Goal: Task Accomplishment & Management: Manage account settings

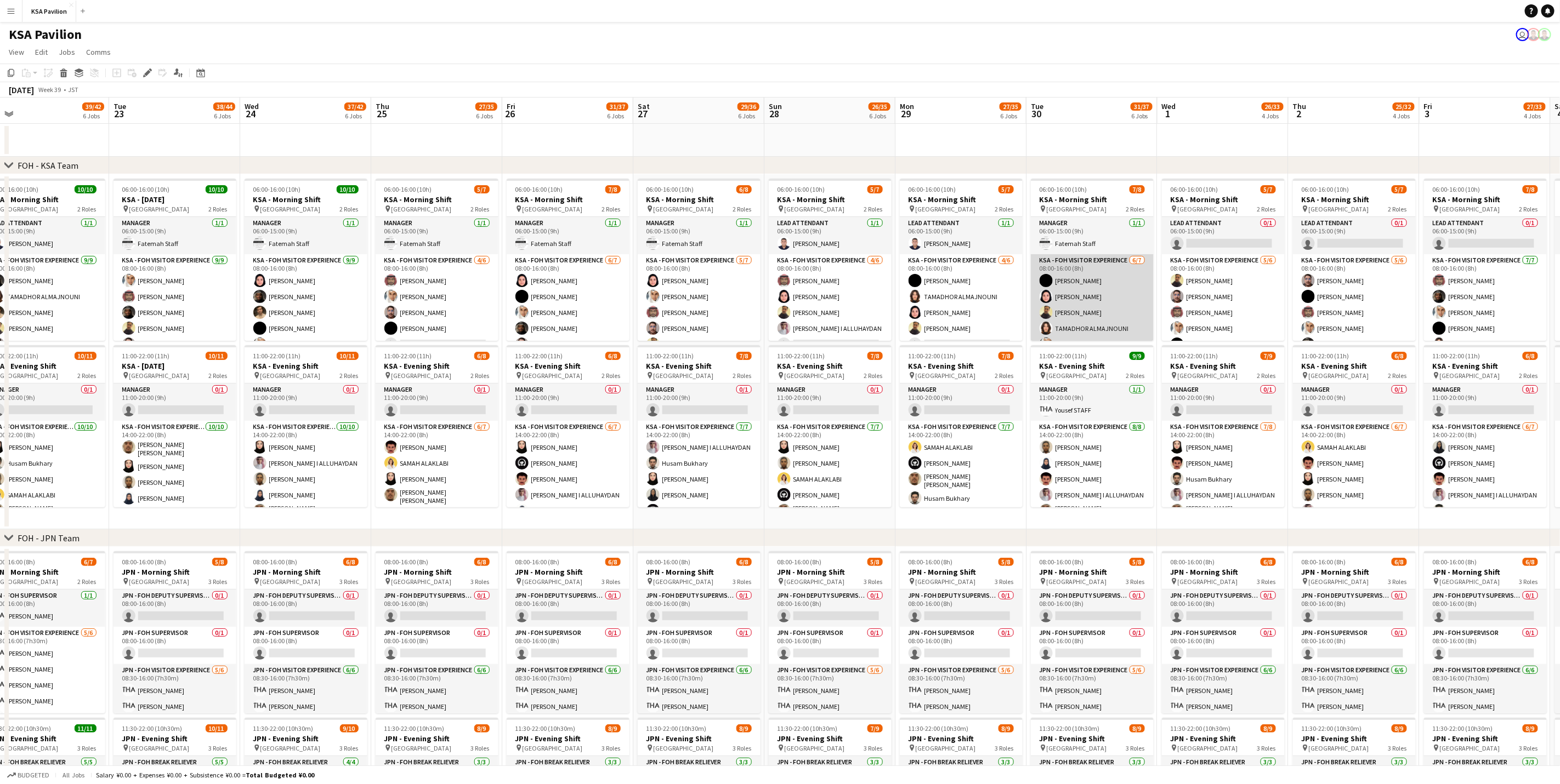
scroll to position [0, 446]
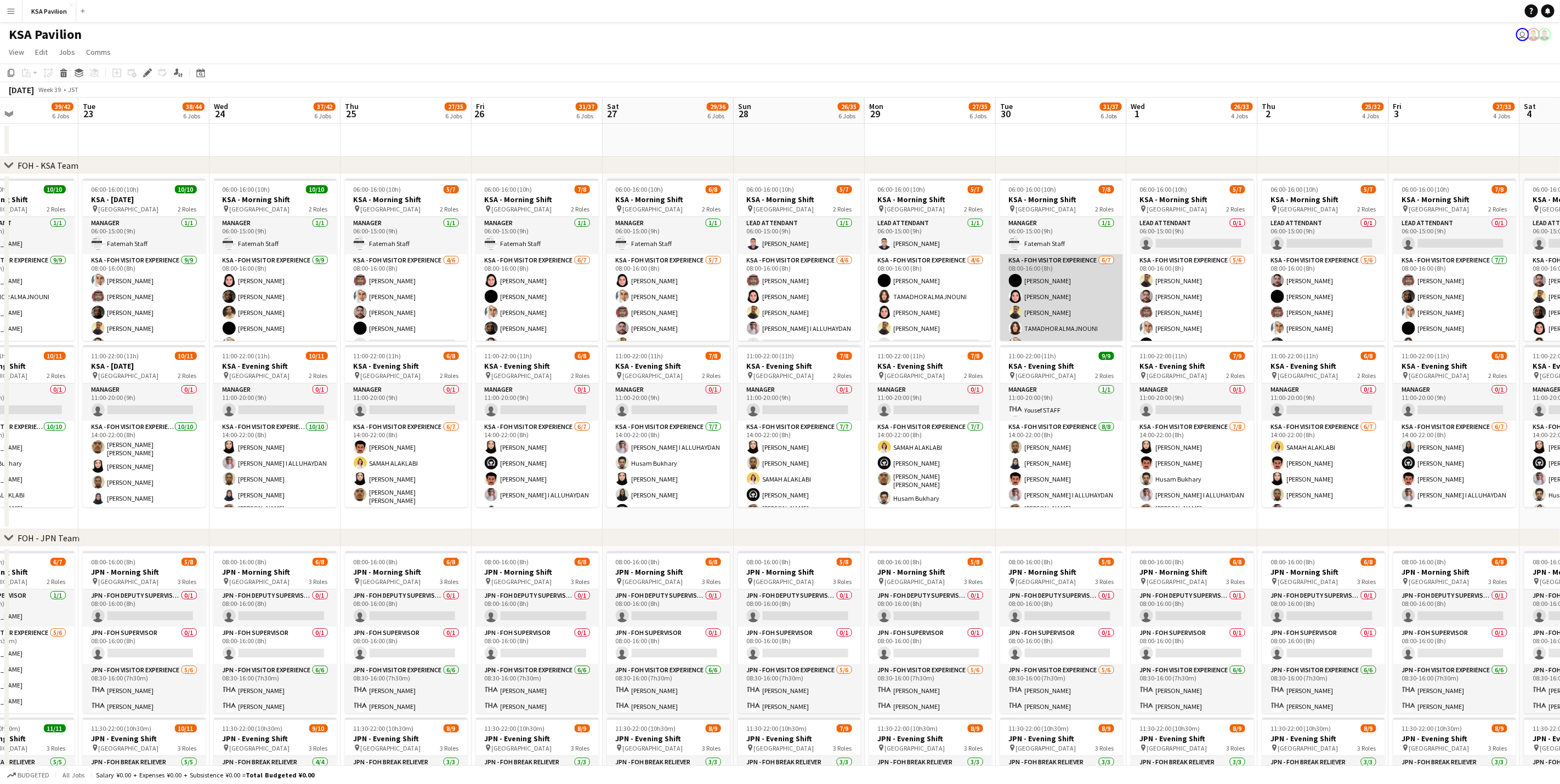
click at [1076, 296] on app-card-role "KSA - FOH Visitor Experience [DATE] 08:00-16:00 (8h) [PERSON_NAME] Aloshaiwy Du…" at bounding box center [1061, 320] width 123 height 133
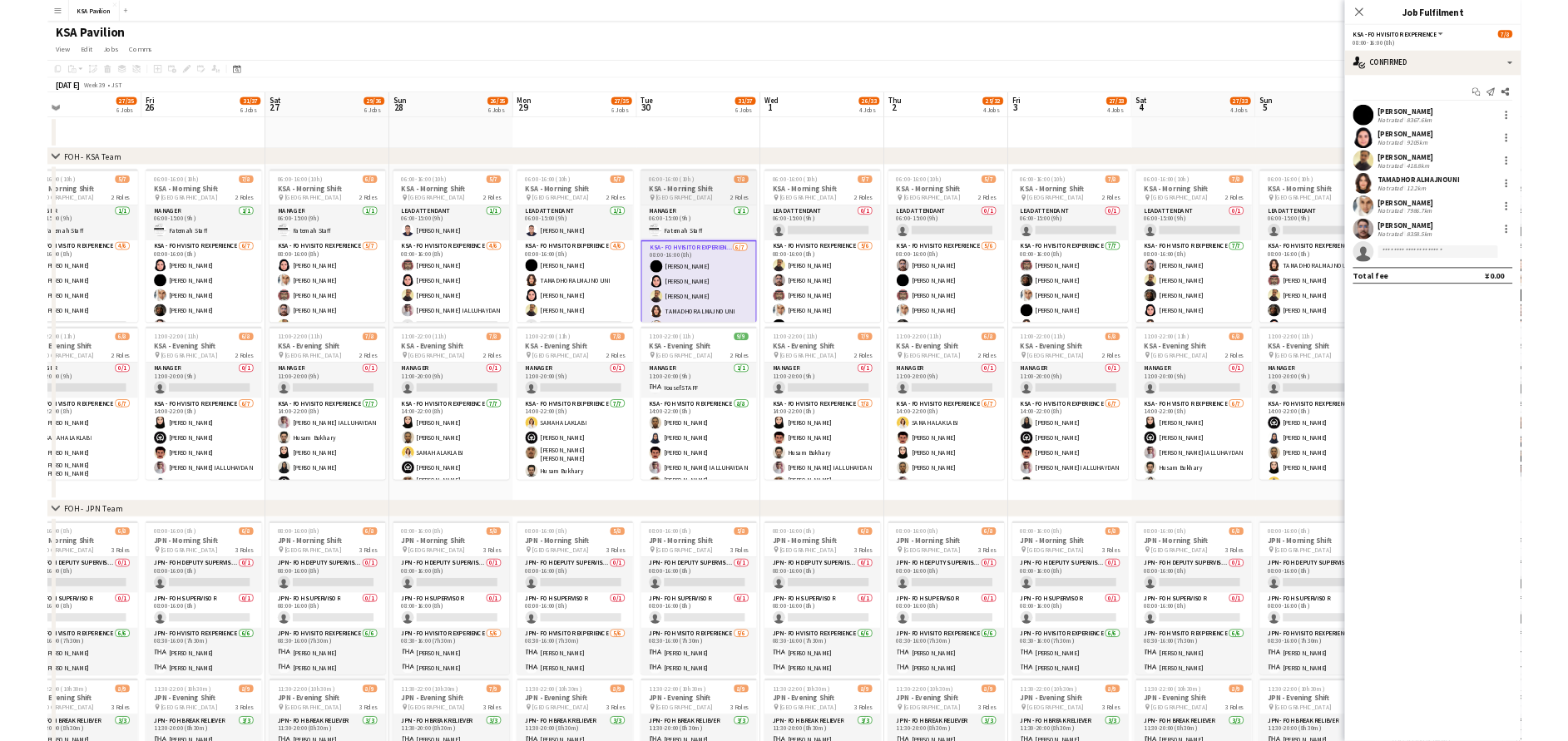
scroll to position [0, 644]
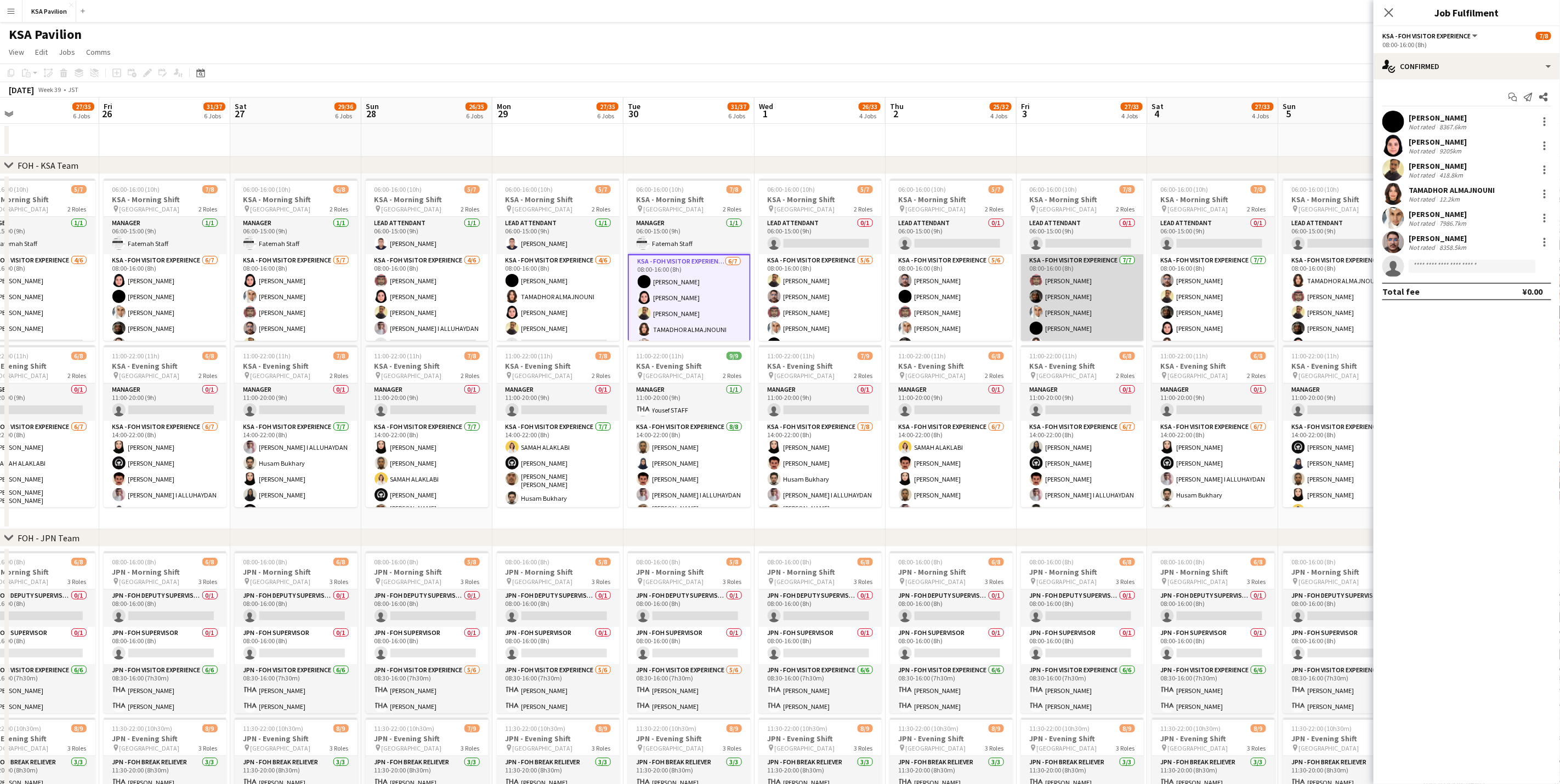
click at [1073, 296] on app-card-role "KSA - FOH Visitor Experience [DATE] 08:00-16:00 (8h) [PERSON_NAME] [PERSON_NAME…" at bounding box center [1082, 320] width 123 height 133
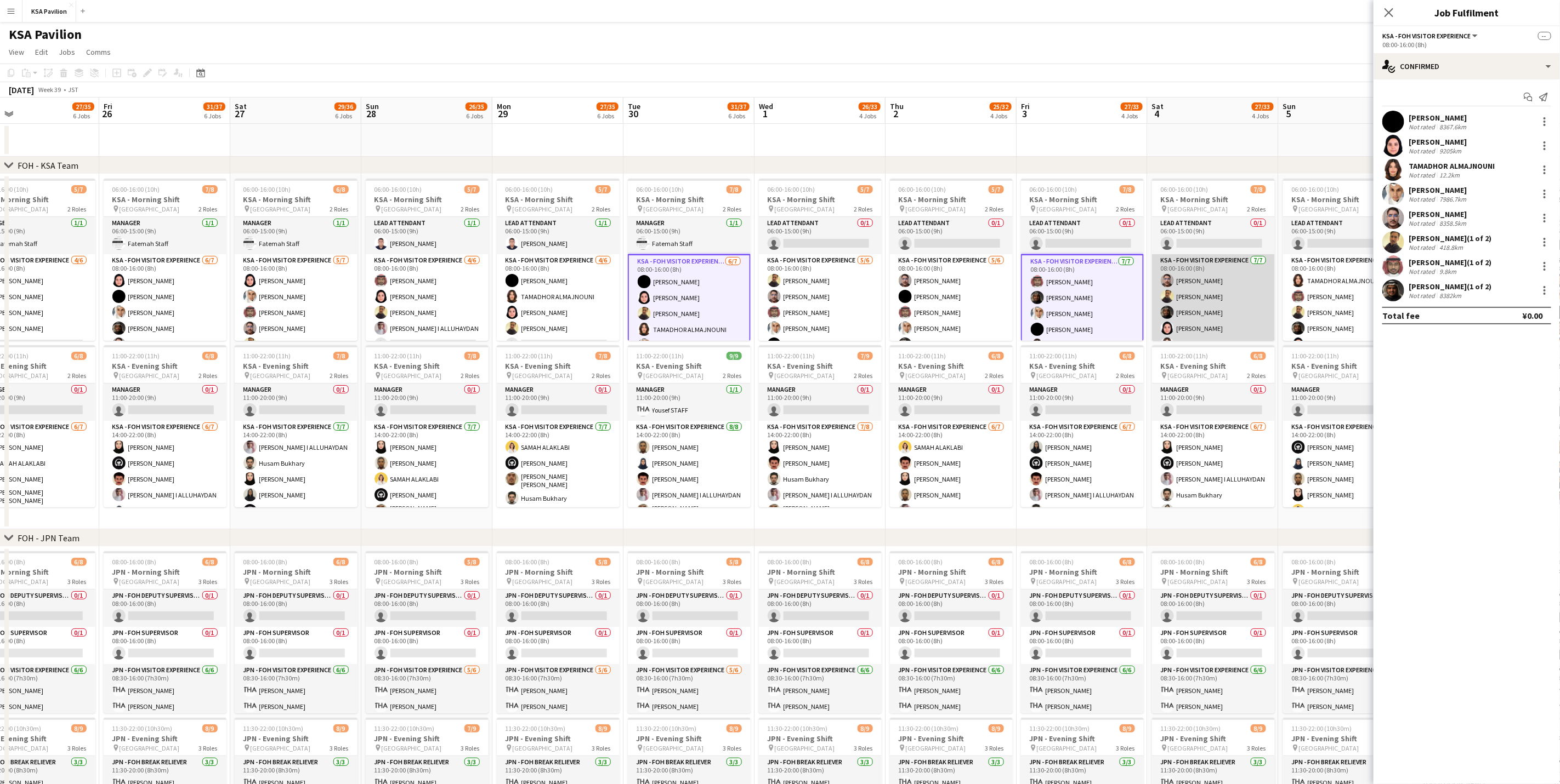
click at [1188, 299] on app-card-role "KSA - FOH Visitor Experience [DATE] 08:00-16:00 (8h) [PERSON_NAME] [PERSON_NAME…" at bounding box center [1213, 320] width 123 height 133
click at [1543, 124] on div at bounding box center [1544, 124] width 2 height 2
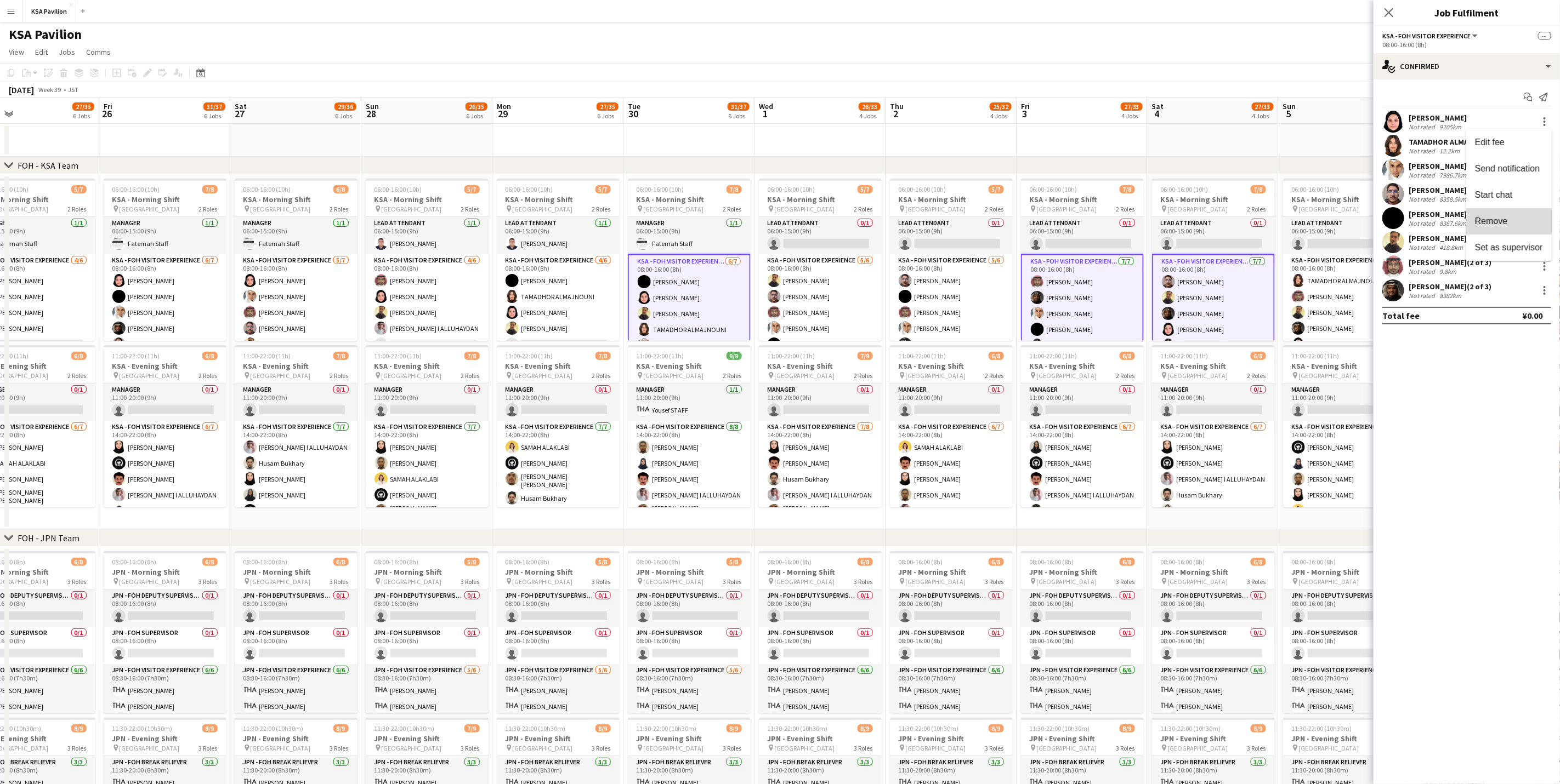
click at [1515, 216] on span "Remove" at bounding box center [1509, 220] width 68 height 10
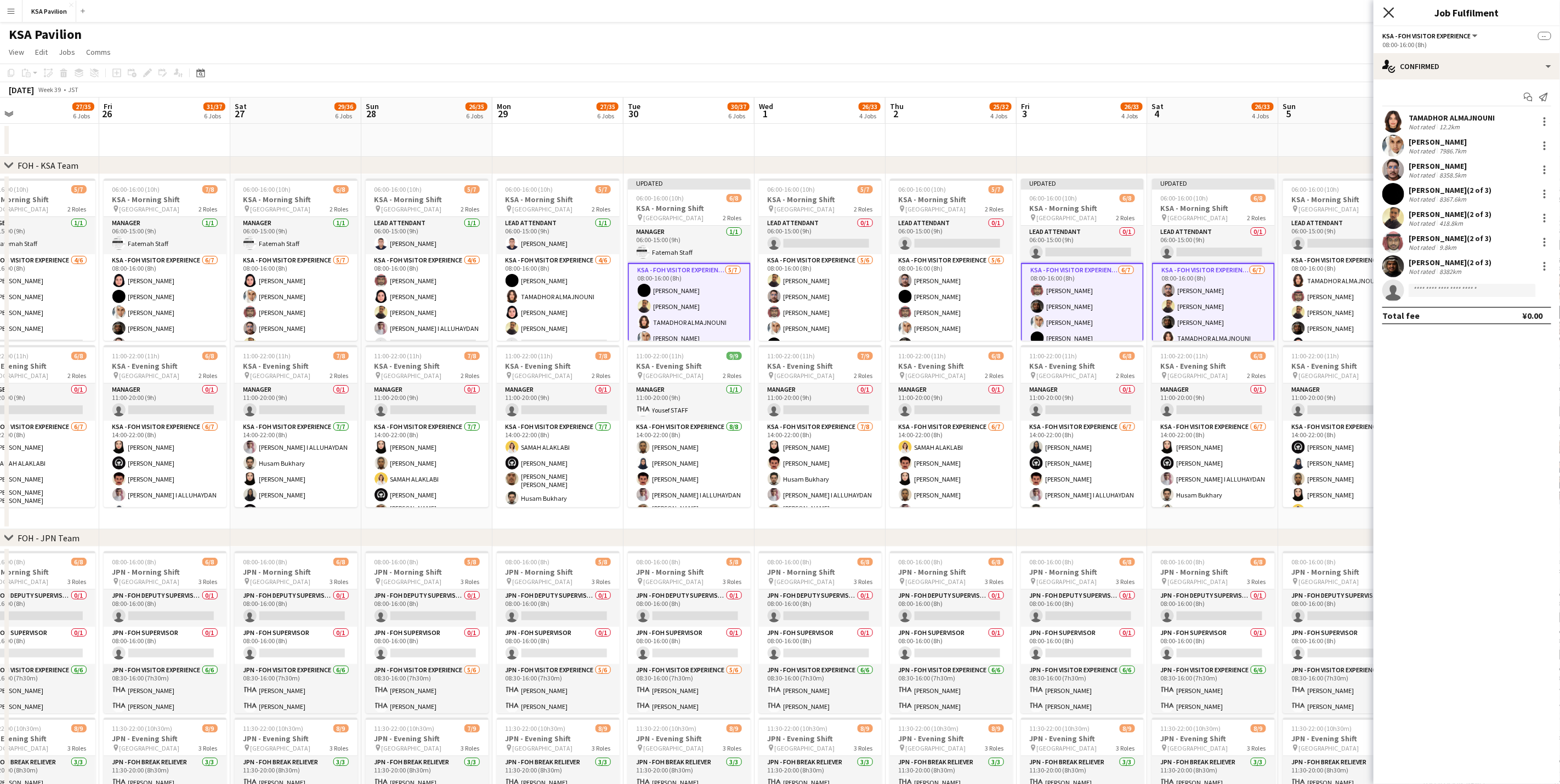
click at [1388, 12] on icon at bounding box center [1388, 12] width 10 height 10
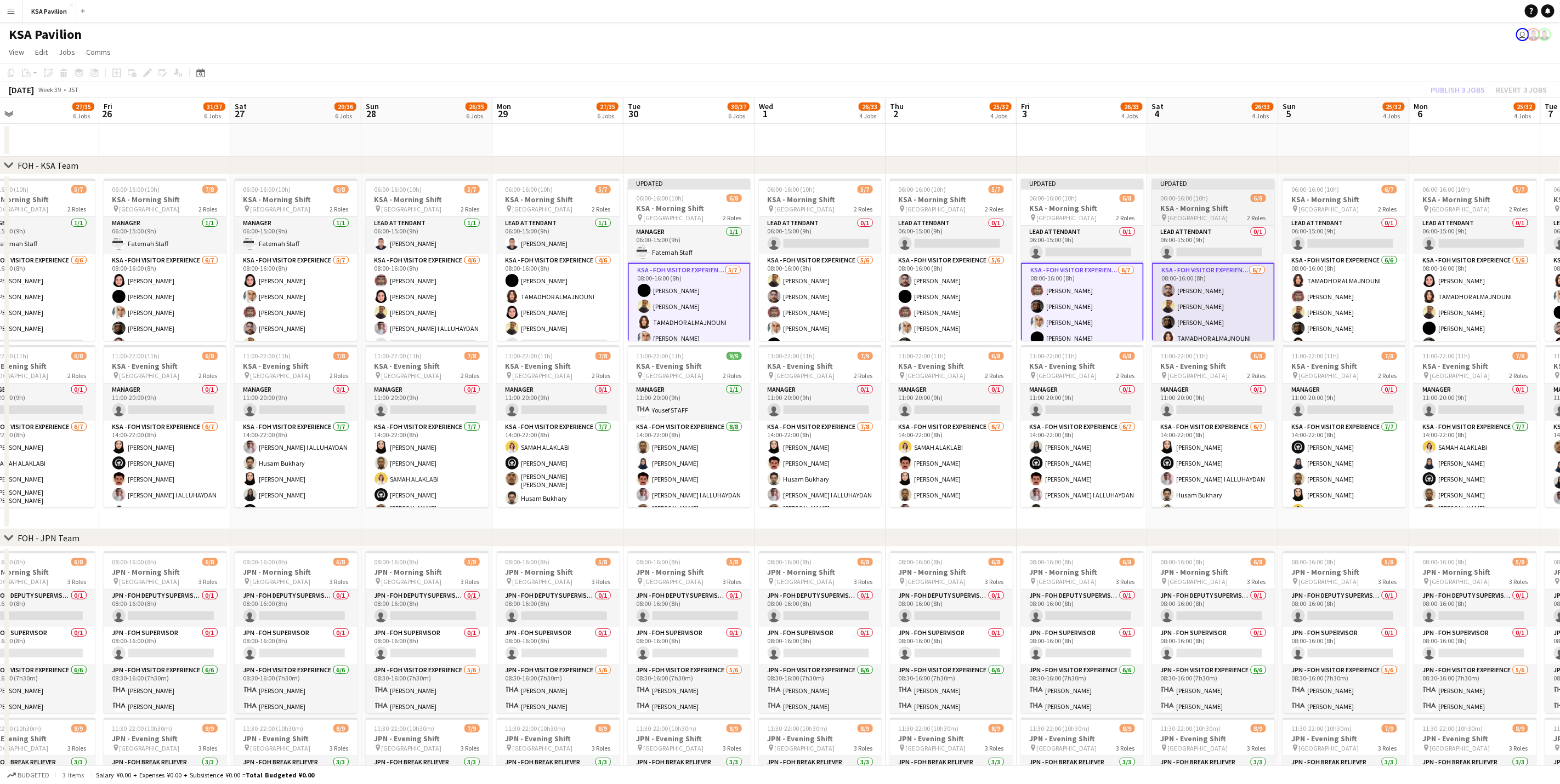
click at [1207, 193] on app-job-card "Updated 06:00-16:00 (10h) 6/8 KSA - Morning Shift pin Saudi Arabia Pavilion 2 R…" at bounding box center [1213, 260] width 123 height 162
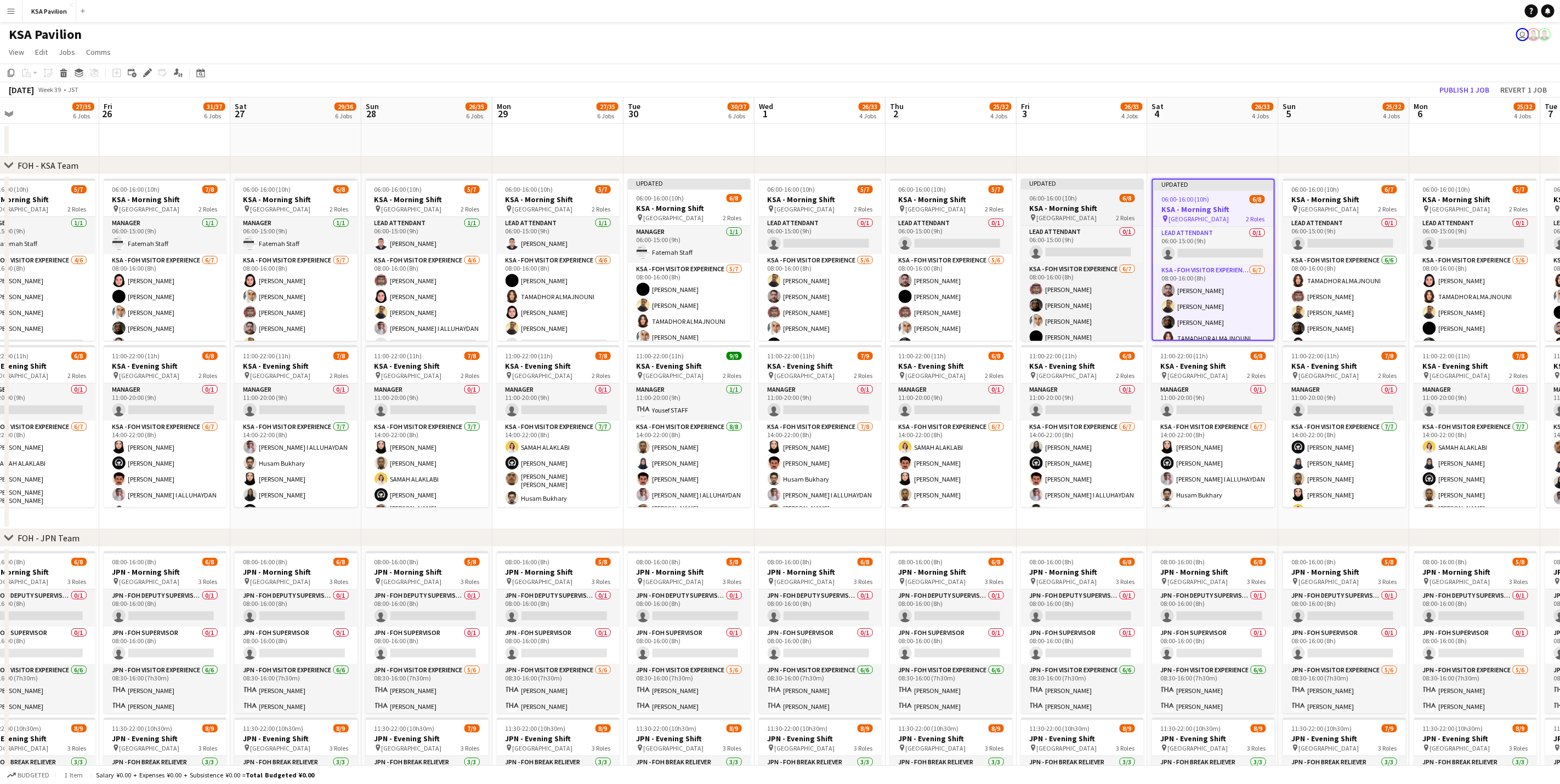
click at [1080, 202] on div "06:00-16:00 (10h) 6/8" at bounding box center [1082, 198] width 123 height 8
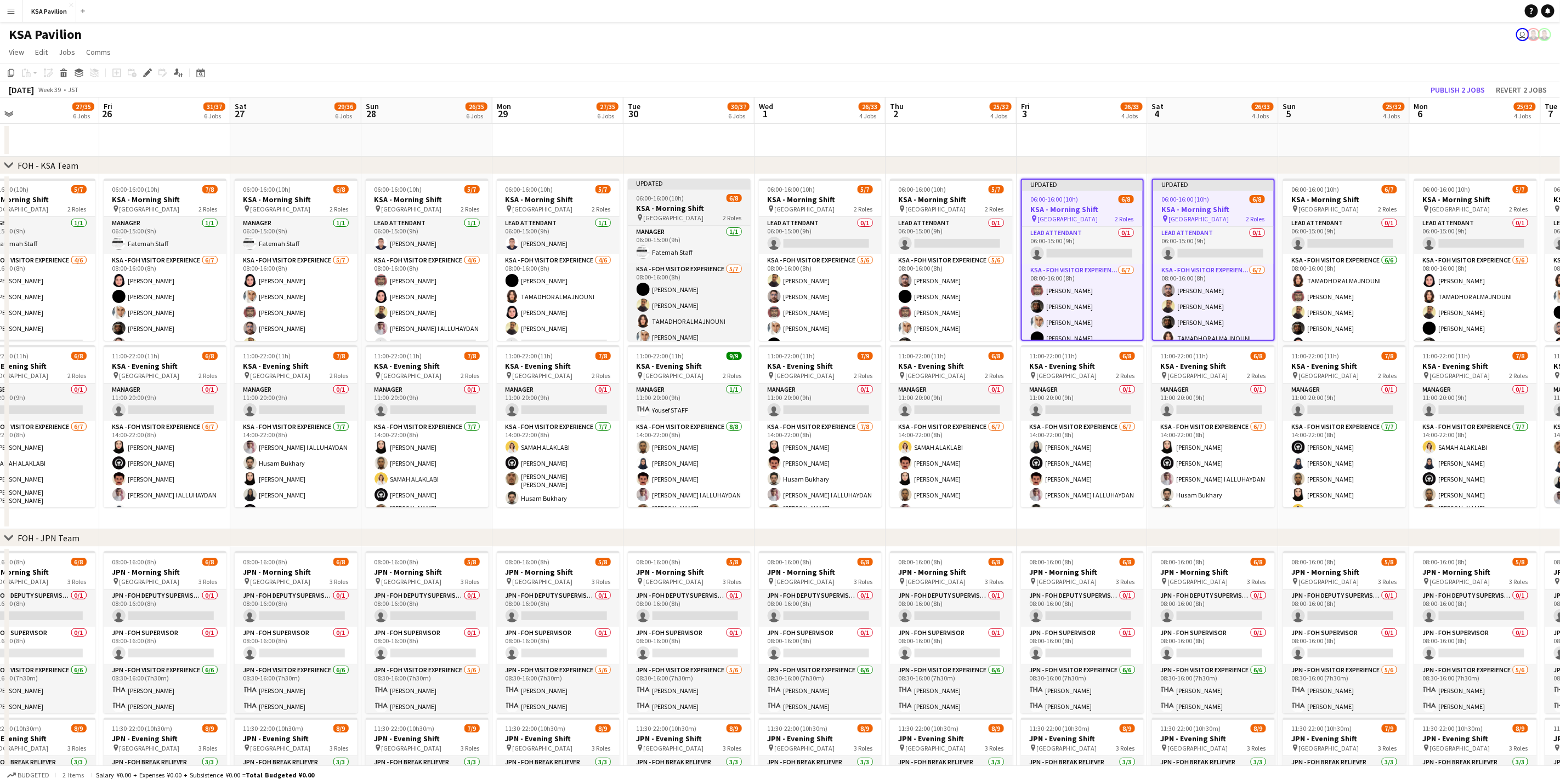
click at [668, 199] on span "06:00-16:00 (10h)" at bounding box center [660, 198] width 48 height 8
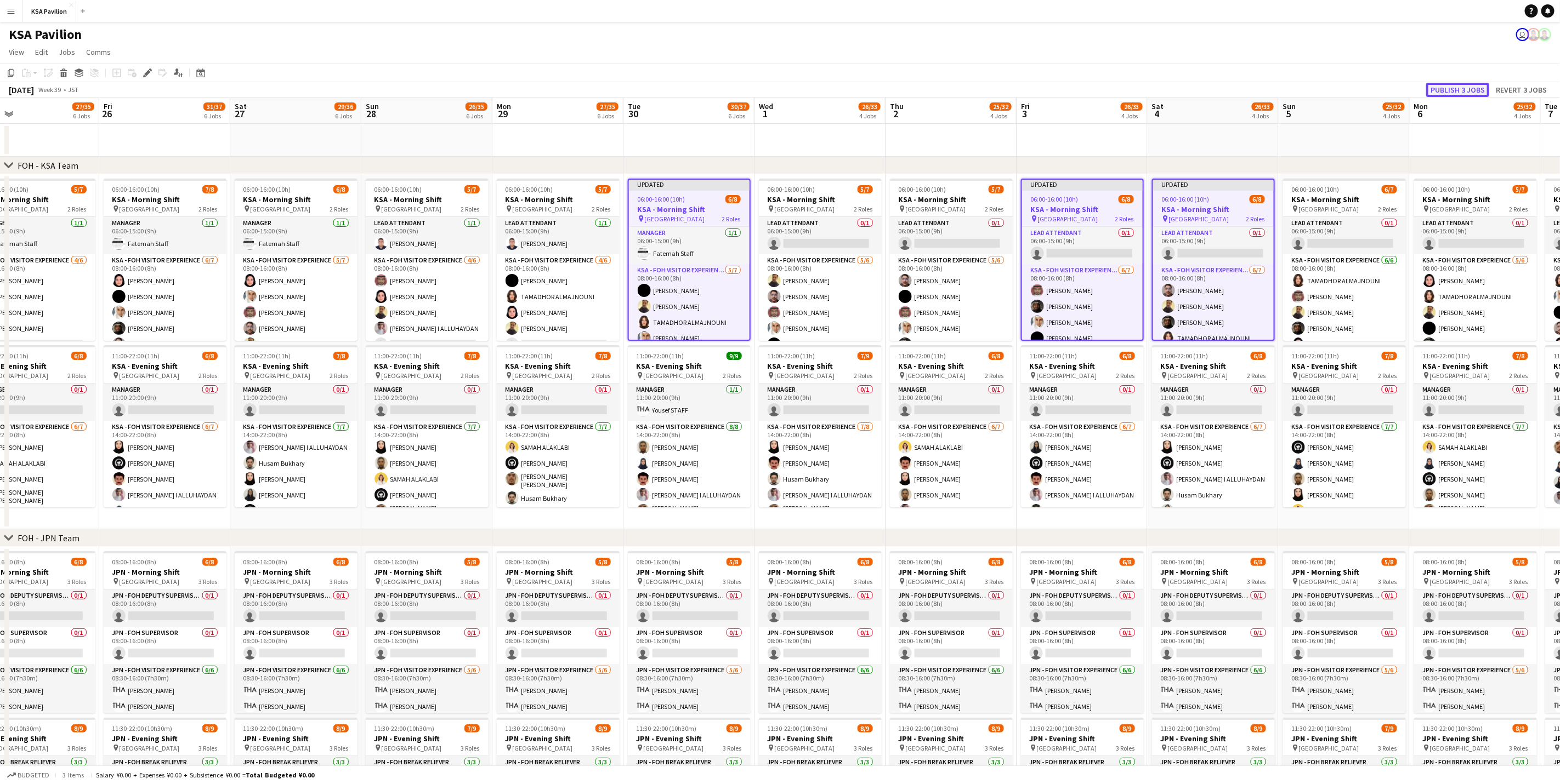
click at [1464, 91] on button "Publish 3 jobs" at bounding box center [1457, 90] width 63 height 14
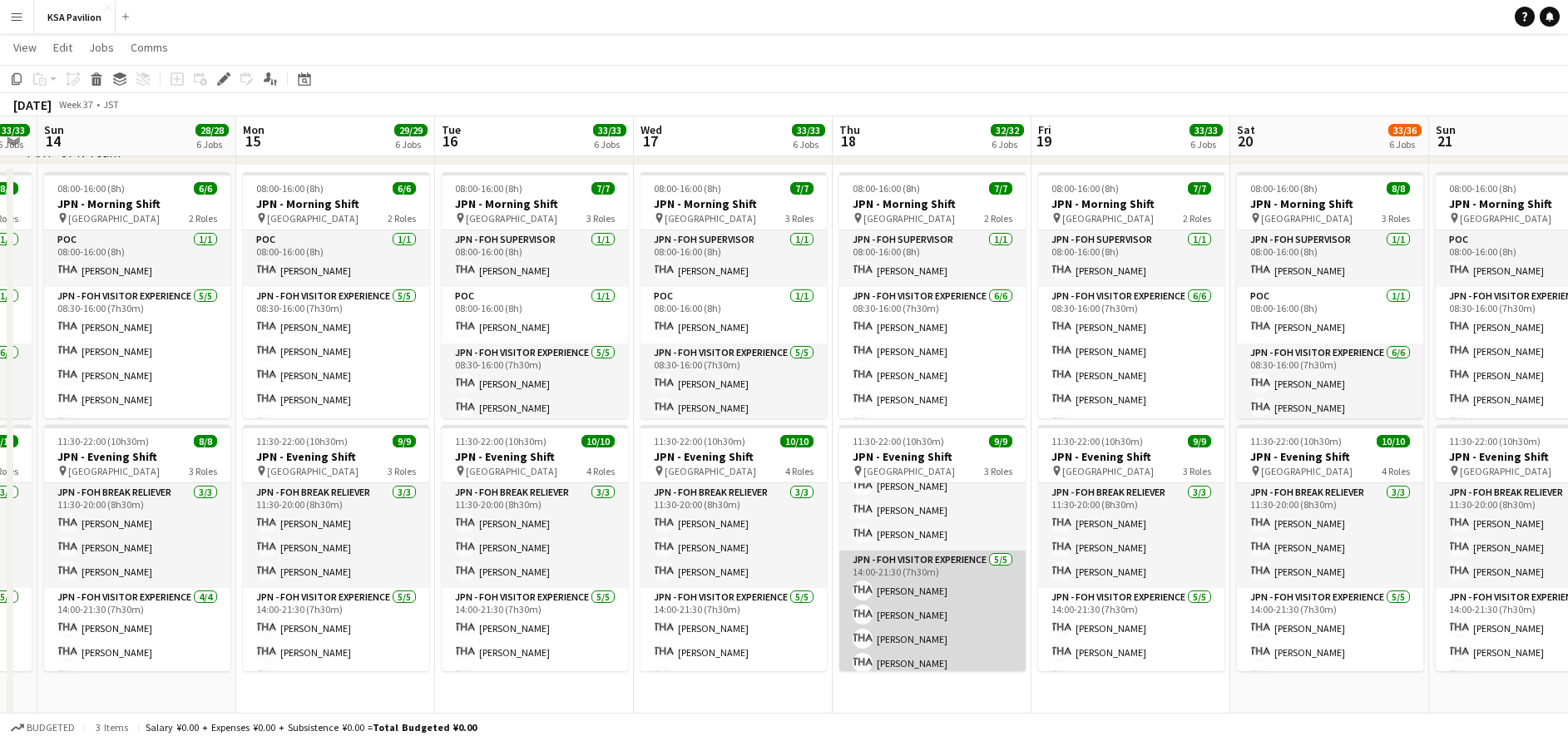
scroll to position [0, 0]
